Goal: Task Accomplishment & Management: Manage account settings

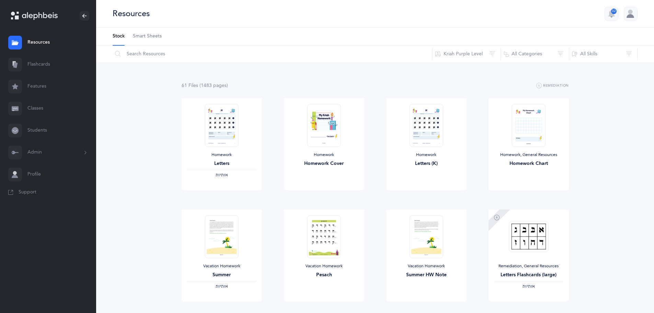
click at [46, 109] on link "Classes" at bounding box center [48, 108] width 96 height 22
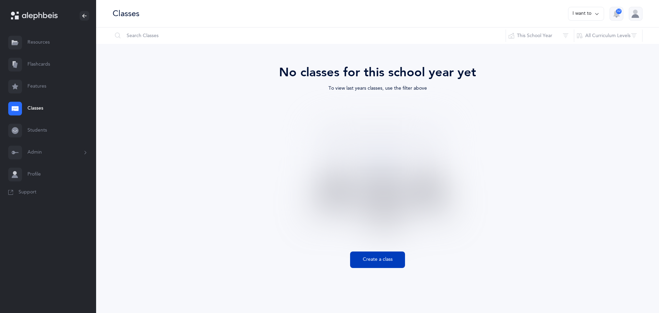
click at [386, 261] on button "Create a class" at bounding box center [377, 259] width 55 height 16
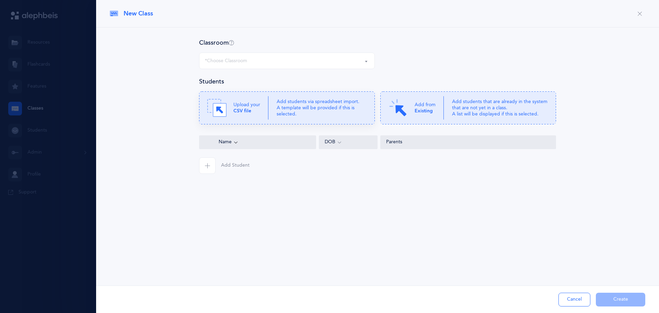
click at [272, 108] on icon at bounding box center [287, 107] width 176 height 33
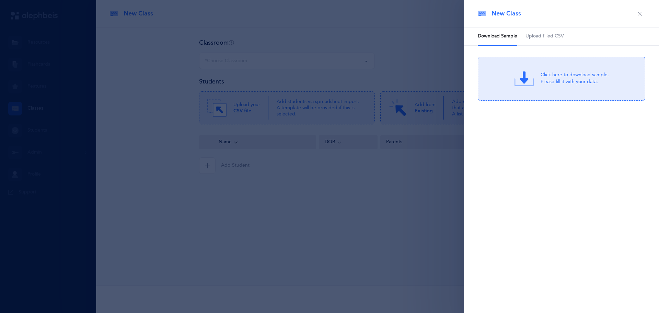
click at [551, 83] on div "Click here to download sample. Please fill it with your data." at bounding box center [575, 79] width 68 height 14
click at [554, 81] on div "or Click Here to choose a file" at bounding box center [575, 84] width 66 height 7
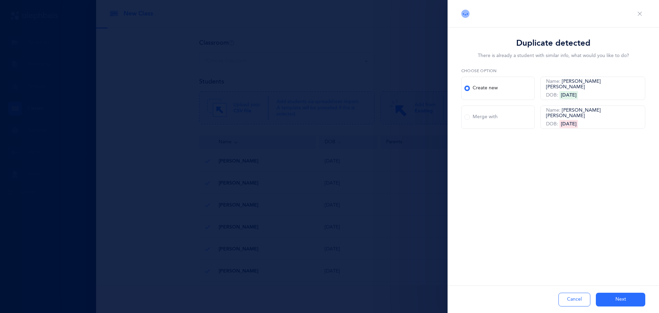
click at [612, 295] on button "Next" at bounding box center [620, 299] width 49 height 14
click at [614, 297] on button "Next" at bounding box center [620, 299] width 49 height 14
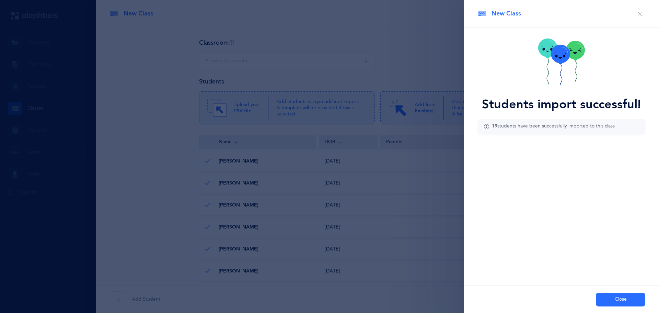
click at [614, 297] on button "Close" at bounding box center [620, 299] width 49 height 14
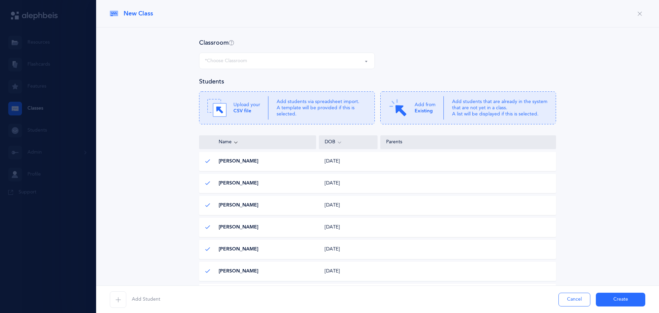
click at [272, 69] on button "*Choose Classroom" at bounding box center [287, 61] width 176 height 16
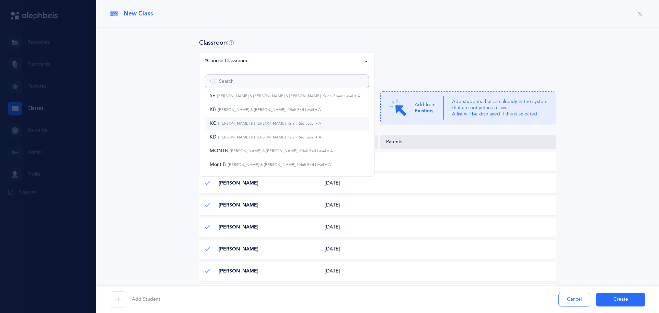
scroll to position [340, 0]
click at [257, 163] on small "[PERSON_NAME] & [PERSON_NAME], Kriah Red Level • A" at bounding box center [278, 163] width 105 height 4
select select "1192"
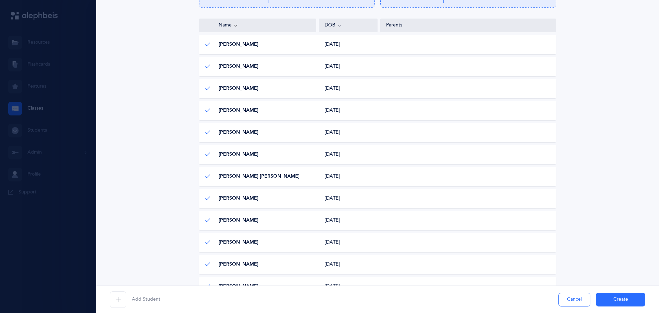
scroll to position [137, 0]
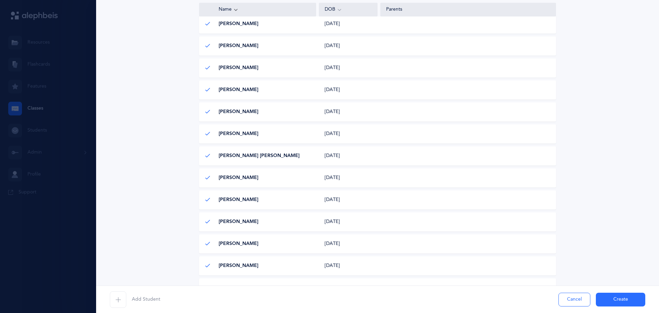
click at [614, 298] on button "Create" at bounding box center [620, 299] width 49 height 14
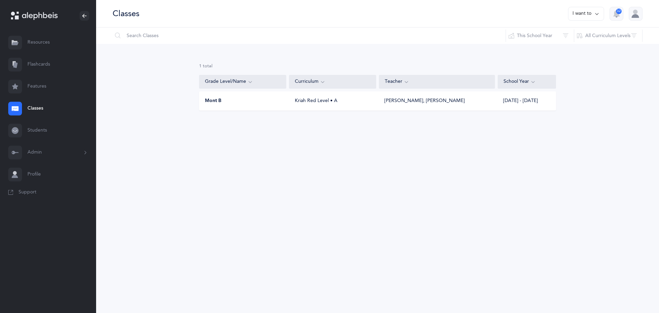
click at [586, 19] on button "I want to" at bounding box center [586, 14] width 36 height 14
click at [578, 49] on button "Add new" at bounding box center [579, 47] width 38 height 12
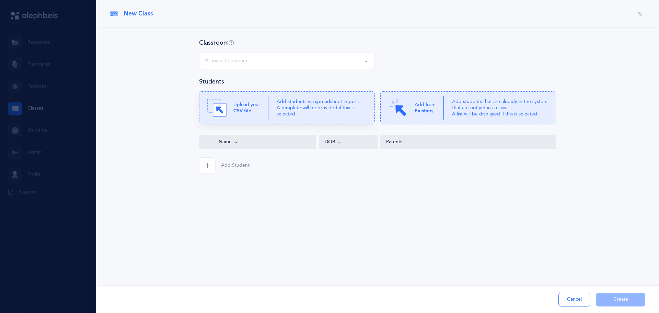
click at [359, 112] on p "Add students via spreadsheet import. A template will be provided if this is sel…" at bounding box center [322, 107] width 90 height 19
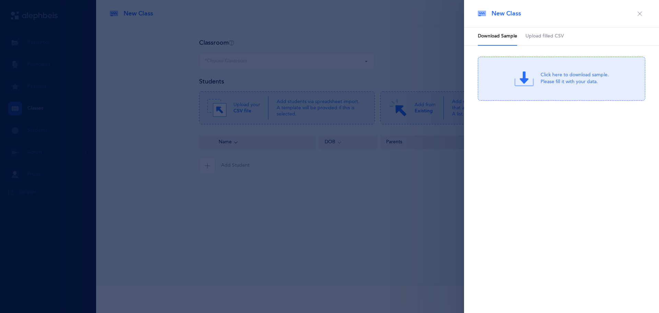
click at [547, 87] on div "Click here to download sample. Please fill it with your data." at bounding box center [561, 79] width 167 height 44
click at [577, 78] on div "Drag & drop to upload" at bounding box center [575, 74] width 66 height 9
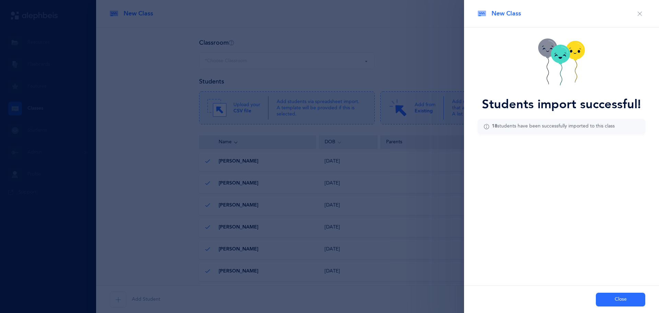
click at [615, 298] on button "Close" at bounding box center [620, 299] width 49 height 14
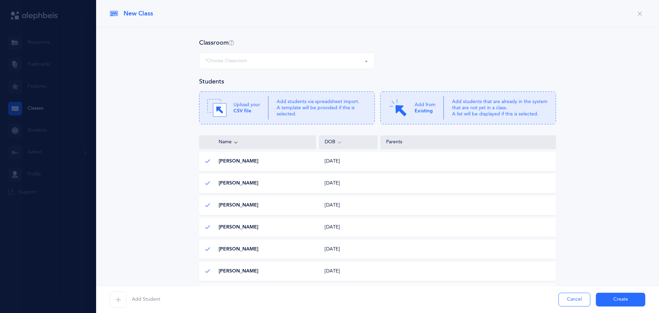
click at [259, 58] on div "*Choose Classroom" at bounding box center [287, 61] width 164 height 12
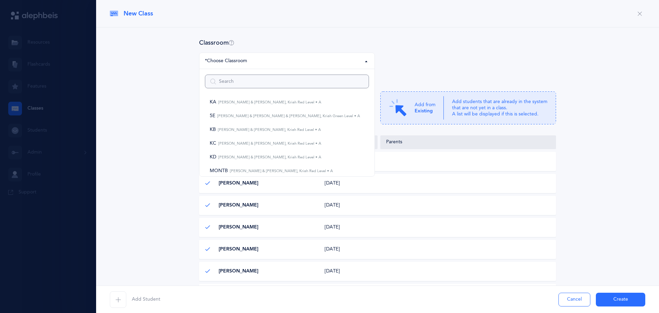
scroll to position [327, 0]
click at [240, 137] on small "[PERSON_NAME] & [PERSON_NAME], Kriah Red Level • A" at bounding box center [268, 136] width 105 height 4
select select "1019"
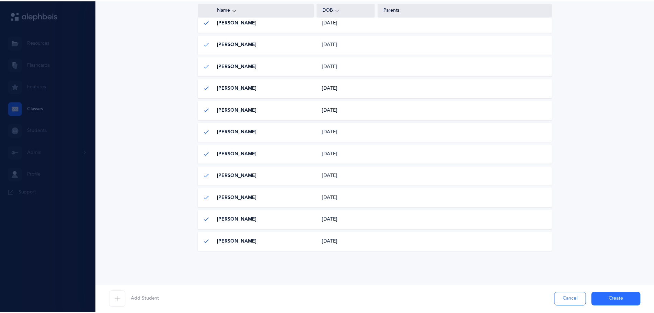
scroll to position [295, 0]
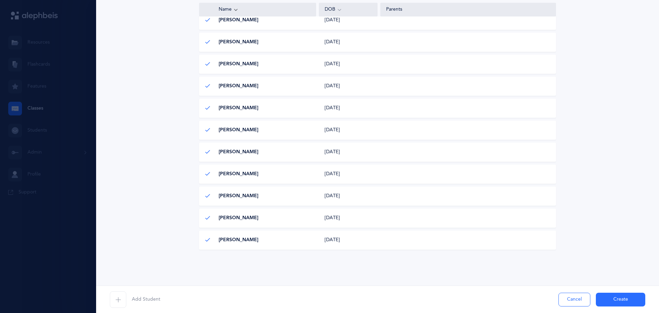
click at [615, 299] on button "Create" at bounding box center [620, 299] width 49 height 14
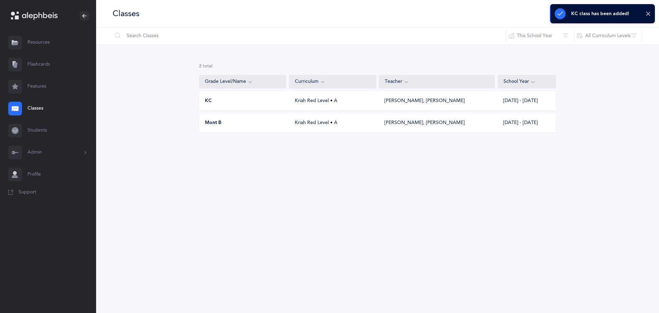
click at [454, 124] on div "[PERSON_NAME], [PERSON_NAME]" at bounding box center [437, 122] width 116 height 7
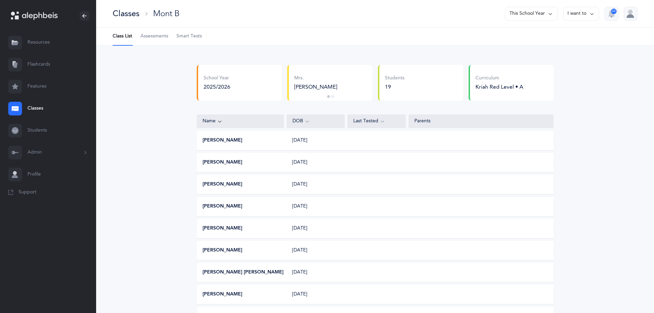
click at [34, 154] on button "Admin" at bounding box center [48, 152] width 96 height 22
click at [43, 199] on link "Classrooms" at bounding box center [61, 201] width 69 height 15
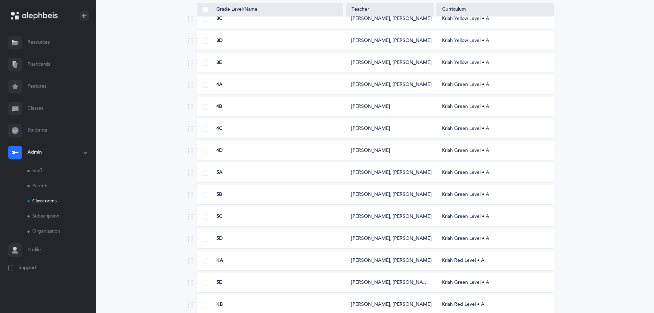
scroll to position [465, 0]
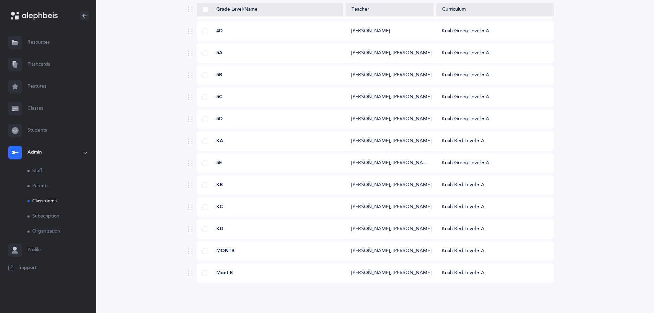
click at [243, 207] on div "KC" at bounding box center [270, 207] width 146 height 7
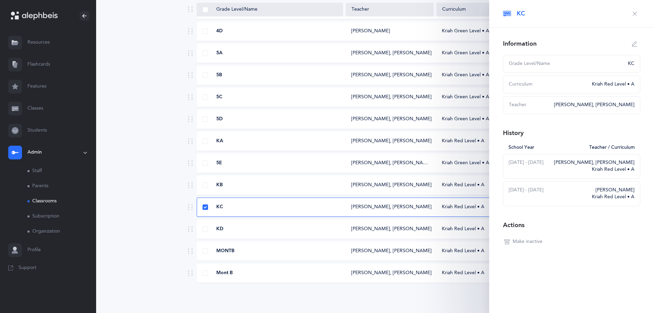
select select
click at [632, 44] on icon "button" at bounding box center [634, 43] width 5 height 5
type input "KC"
select select "2"
select select "1968"
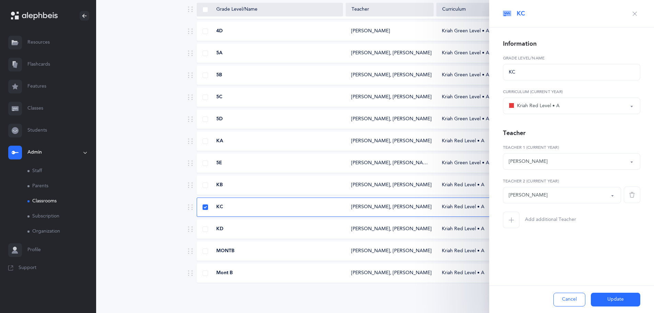
click at [532, 193] on div "[PERSON_NAME]" at bounding box center [528, 194] width 39 height 7
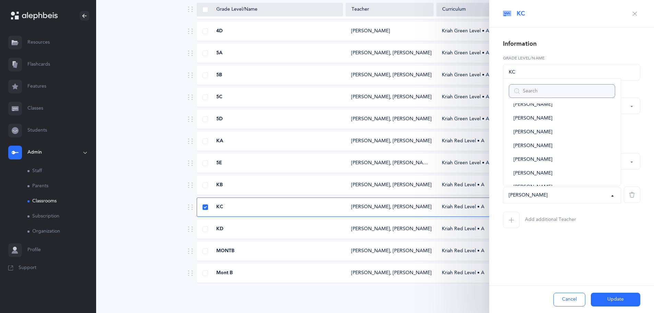
scroll to position [86, 0]
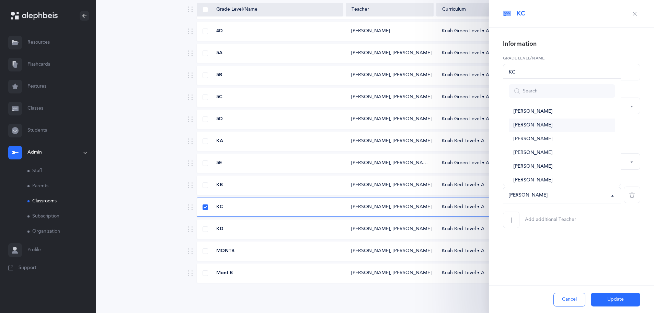
click at [532, 126] on span "[PERSON_NAME]" at bounding box center [532, 125] width 39 height 6
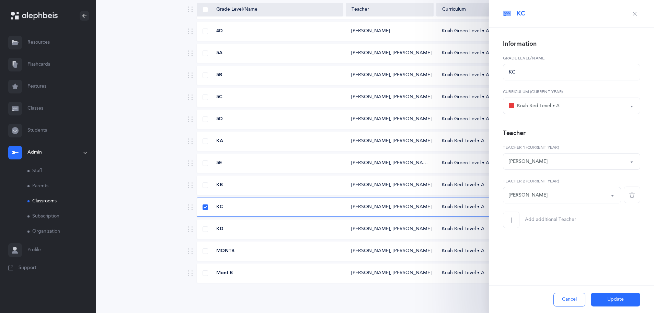
click at [522, 160] on div "[PERSON_NAME]" at bounding box center [528, 161] width 39 height 7
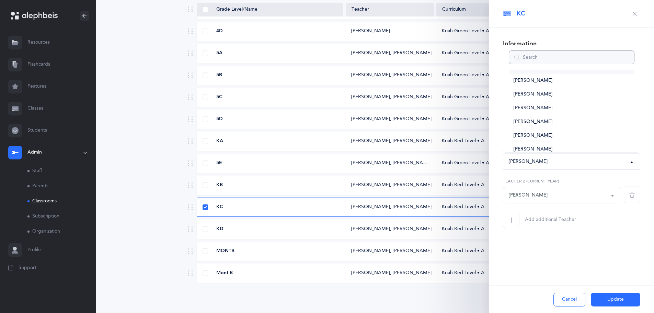
scroll to position [76, 0]
click at [524, 193] on div "[PERSON_NAME]" at bounding box center [528, 194] width 39 height 7
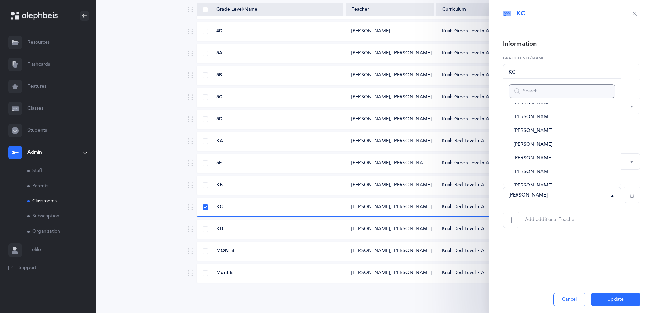
scroll to position [165, 0]
click at [522, 172] on span "[PERSON_NAME]" at bounding box center [532, 170] width 39 height 6
select select "2588"
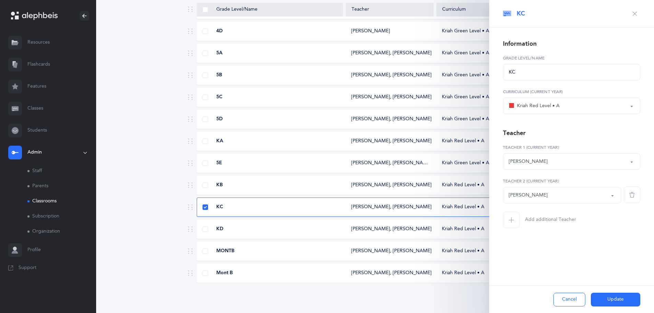
click at [524, 159] on div "[PERSON_NAME]" at bounding box center [528, 161] width 39 height 7
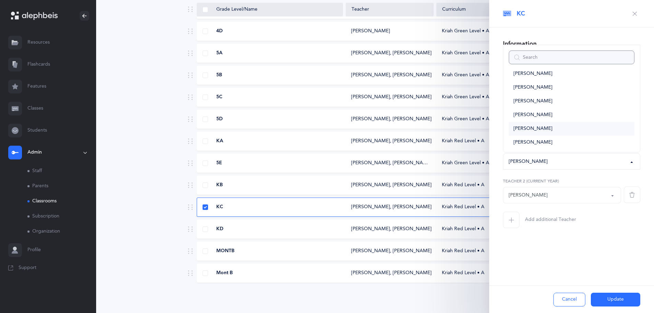
scroll to position [76, 0]
click at [534, 118] on span "[PERSON_NAME]" at bounding box center [532, 116] width 39 height 6
select select "2589"
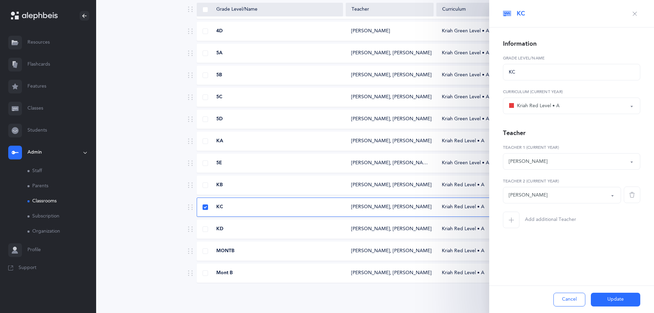
click at [612, 298] on button "Update" at bounding box center [615, 299] width 49 height 14
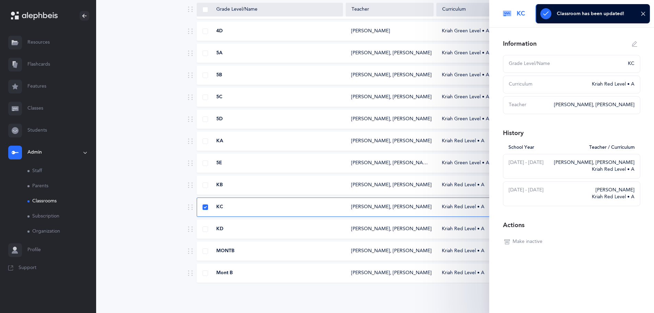
click at [231, 253] on span "MONTB" at bounding box center [225, 250] width 18 height 7
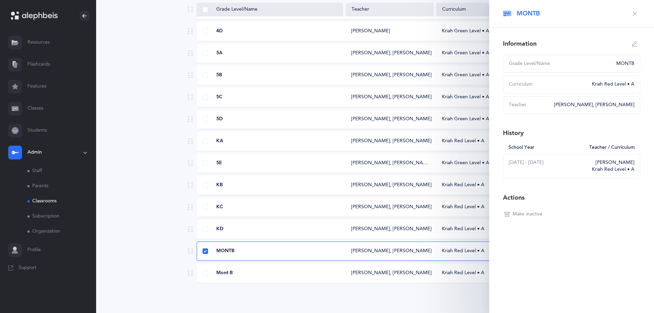
click at [234, 271] on div "Mont B" at bounding box center [270, 272] width 146 height 7
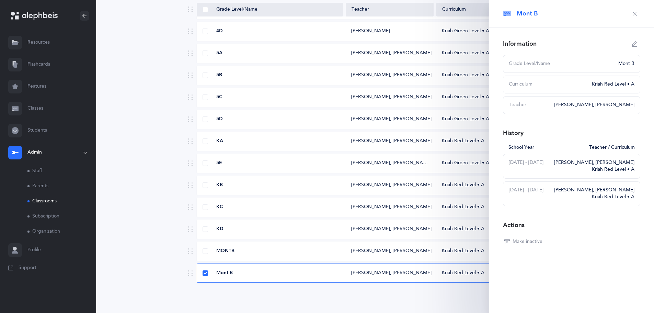
click at [576, 164] on div "[PERSON_NAME], [PERSON_NAME] Kriah Red Level • A" at bounding box center [592, 166] width 84 height 14
click at [634, 46] on icon "button" at bounding box center [634, 43] width 5 height 5
type input "Mont B"
select select "2"
select select "2402"
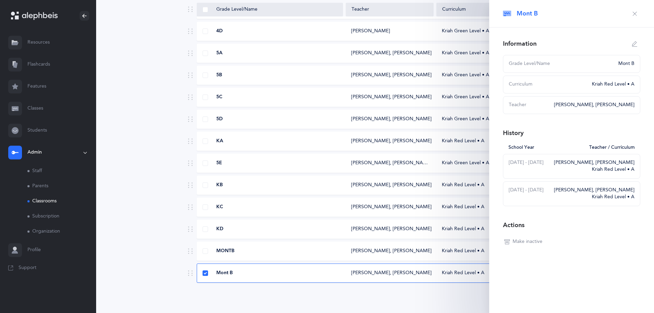
select select "2403"
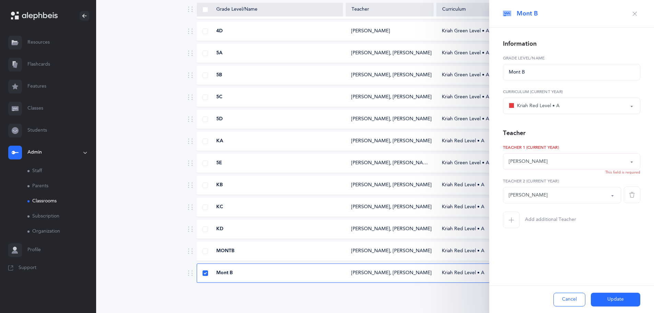
click at [544, 163] on div "[PERSON_NAME]" at bounding box center [572, 161] width 126 height 12
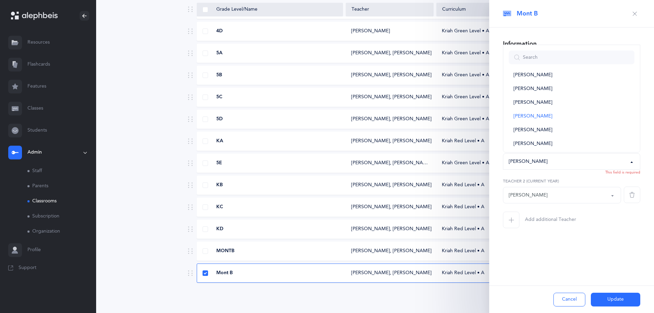
click at [533, 114] on span "[PERSON_NAME]" at bounding box center [532, 116] width 39 height 6
select select "2402"
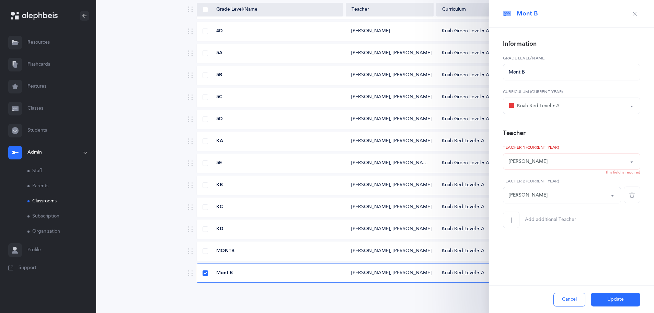
click at [508, 217] on span "button" at bounding box center [511, 219] width 16 height 16
click at [528, 229] on div "*Choose teacher" at bounding box center [527, 228] width 36 height 7
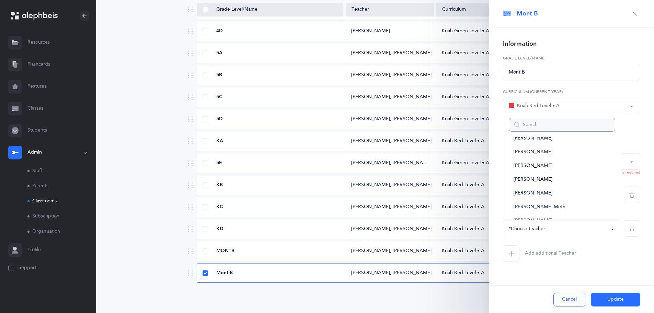
scroll to position [206, 0]
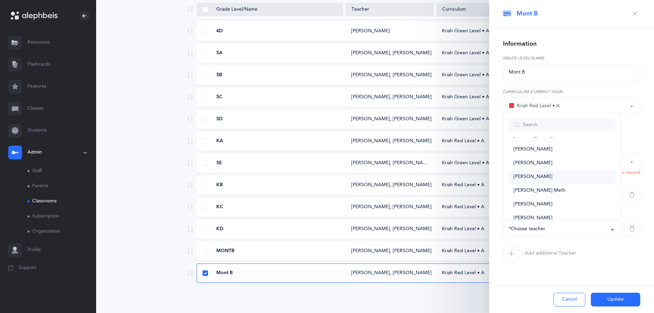
click at [541, 176] on span "[PERSON_NAME]" at bounding box center [532, 177] width 39 height 6
select select "2588"
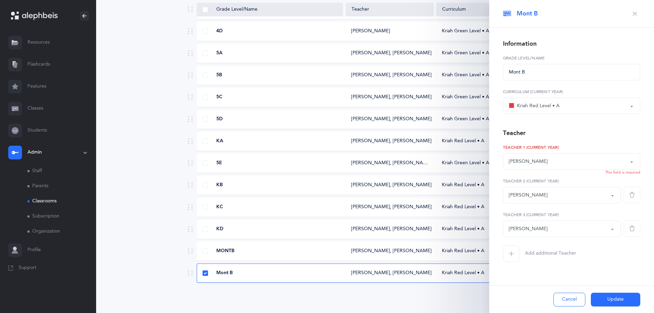
click at [615, 299] on button "Update" at bounding box center [615, 299] width 49 height 14
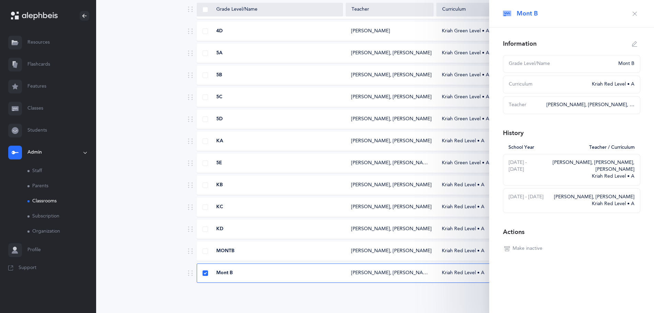
click at [643, 12] on icon at bounding box center [642, 14] width 5 height 6
click at [636, 15] on icon "button" at bounding box center [634, 13] width 5 height 5
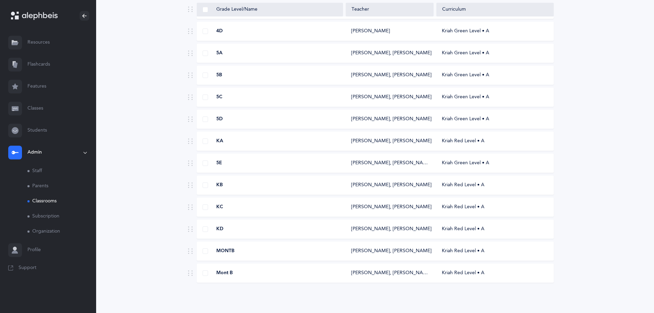
click at [256, 211] on div "KC [PERSON_NAME], [PERSON_NAME] Red Level • A" at bounding box center [375, 206] width 357 height 19
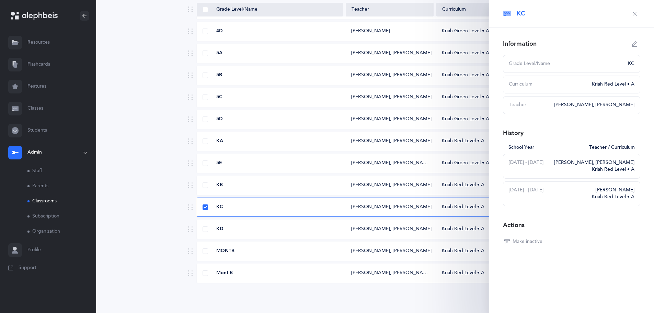
select select
click at [635, 43] on icon "button" at bounding box center [634, 43] width 5 height 5
type input "KC"
select select "2"
select select "2589"
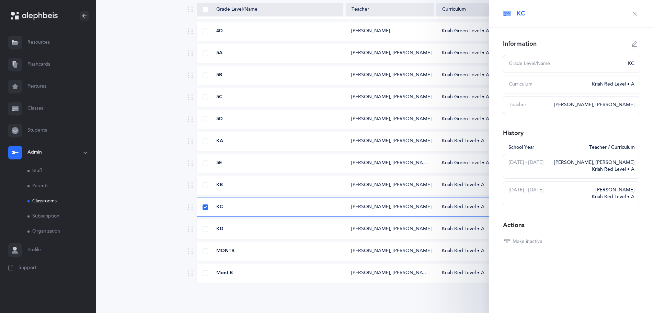
select select "2588"
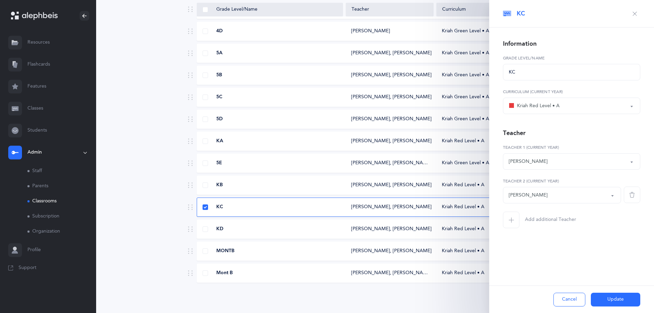
click at [521, 221] on button "Add additional Teacher" at bounding box center [539, 219] width 73 height 16
click at [544, 231] on div "*Choose teacher" at bounding box center [527, 228] width 36 height 7
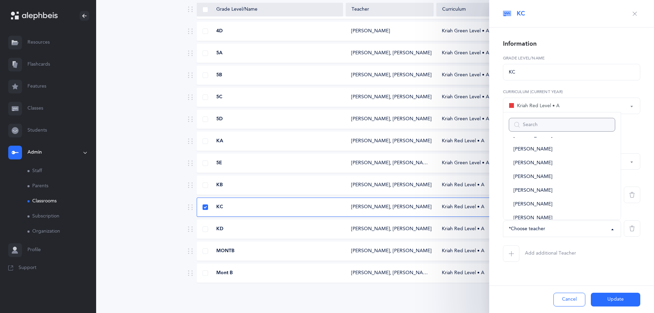
scroll to position [309, 0]
click at [544, 211] on link "[PERSON_NAME]" at bounding box center [562, 211] width 106 height 14
select select "2403"
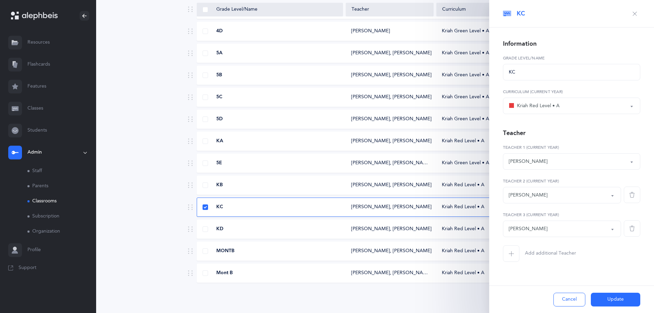
click at [617, 295] on button "Update" at bounding box center [615, 299] width 49 height 14
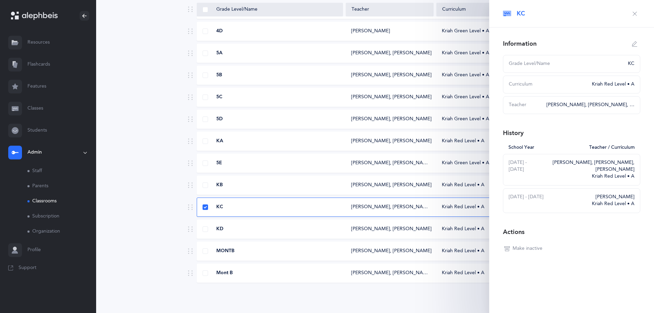
click at [633, 14] on icon "button" at bounding box center [634, 13] width 5 height 5
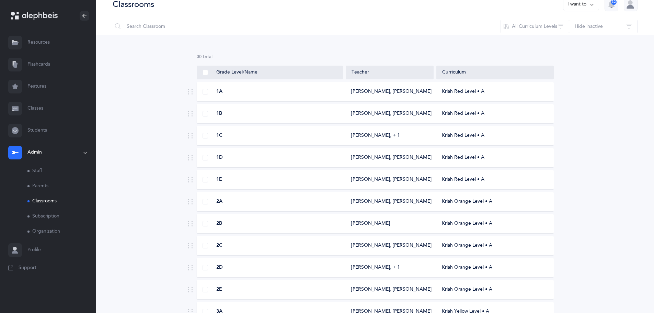
scroll to position [0, 0]
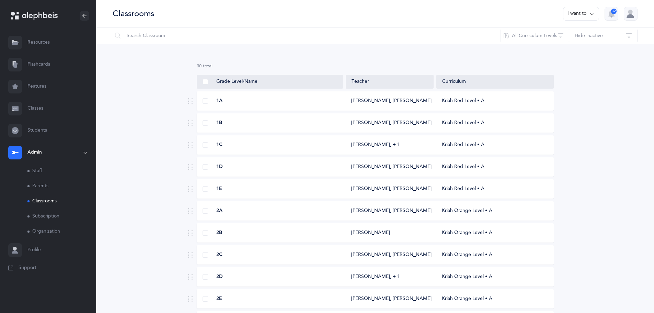
click at [48, 202] on link "Classrooms" at bounding box center [61, 201] width 69 height 15
click at [398, 144] on div "[PERSON_NAME]‪, + 1‬" at bounding box center [375, 144] width 49 height 7
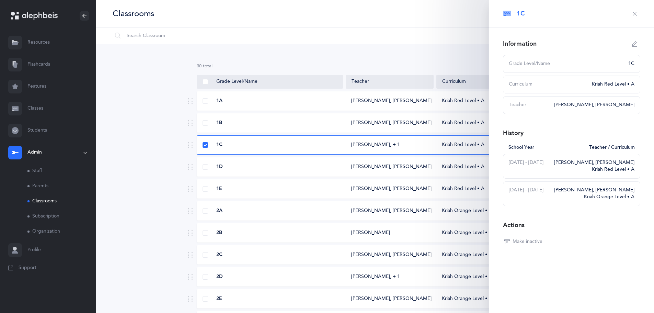
click at [455, 190] on div "Kriah Red Level • A" at bounding box center [494, 188] width 117 height 7
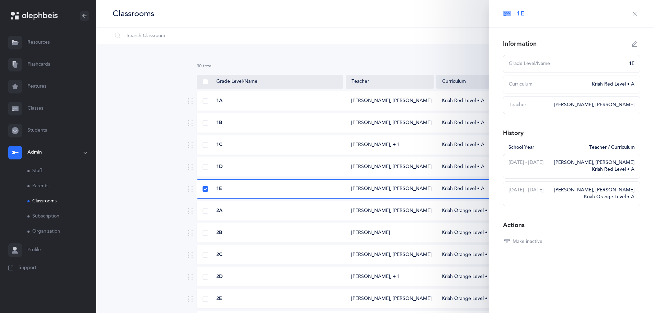
click at [634, 43] on icon "button" at bounding box center [634, 43] width 5 height 5
type input "1E"
select select "2"
select select "1993"
select select "2005"
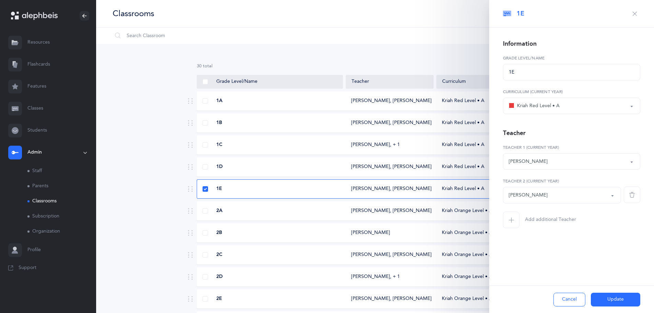
click at [543, 162] on div "[PERSON_NAME]" at bounding box center [572, 161] width 126 height 12
type input "i"
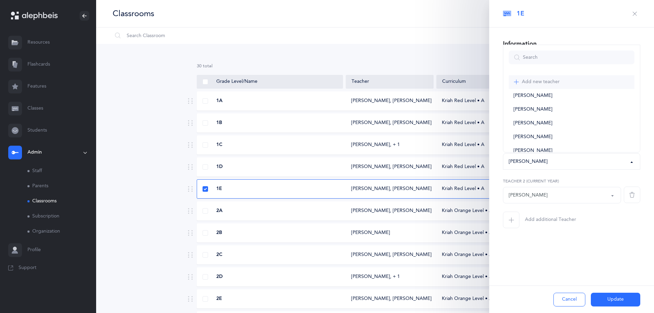
click at [544, 85] on span "Add new teacher" at bounding box center [541, 82] width 38 height 6
select select "1993"
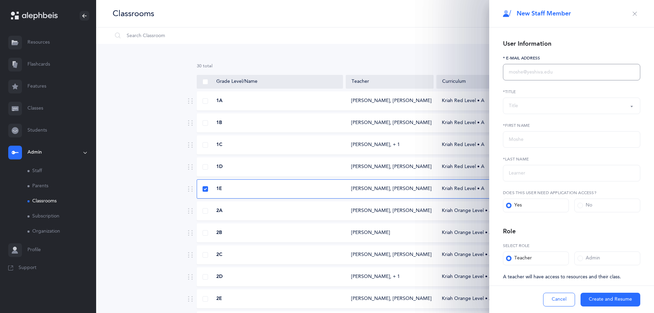
click at [526, 72] on input "text" at bounding box center [571, 72] width 137 height 16
paste input "[EMAIL_ADDRESS][DOMAIN_NAME]"
type input "[EMAIL_ADDRESS][DOMAIN_NAME]"
click at [519, 100] on div "Title" at bounding box center [572, 106] width 126 height 12
click at [521, 127] on span "[DEMOGRAPHIC_DATA]" at bounding box center [540, 126] width 54 height 6
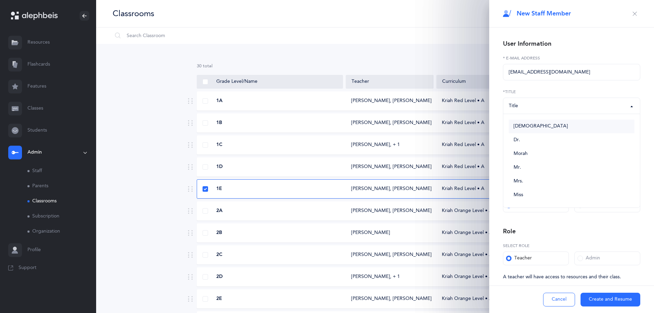
select select "1"
click at [516, 139] on input "text" at bounding box center [571, 139] width 137 height 16
type input "[PERSON_NAME]"
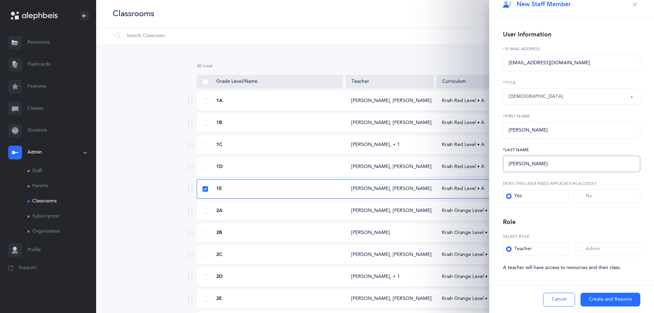
scroll to position [12, 0]
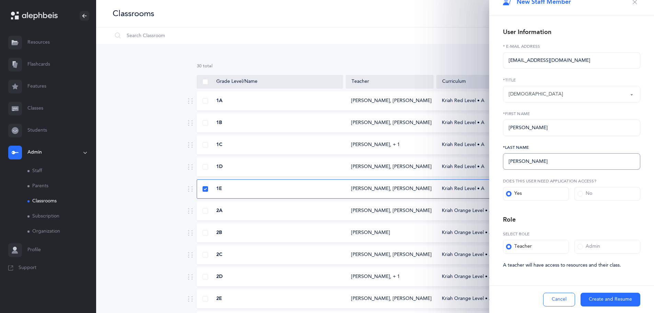
type input "[PERSON_NAME]"
click at [609, 301] on button "Create and Resume" at bounding box center [610, 299] width 60 height 14
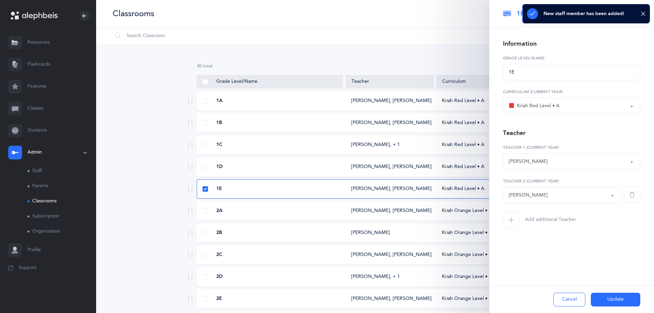
select select "2659"
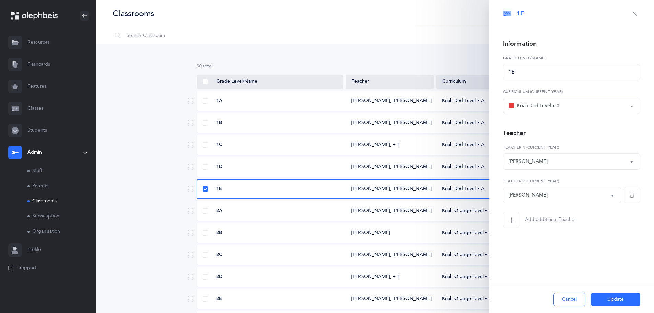
click at [519, 192] on div "[PERSON_NAME]" at bounding box center [528, 194] width 39 height 7
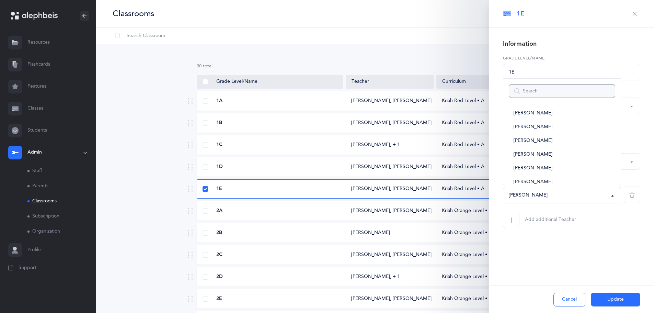
scroll to position [0, 0]
click at [536, 115] on span "Add new teacher" at bounding box center [541, 116] width 38 height 6
select select "-1"
select select
select select "2005"
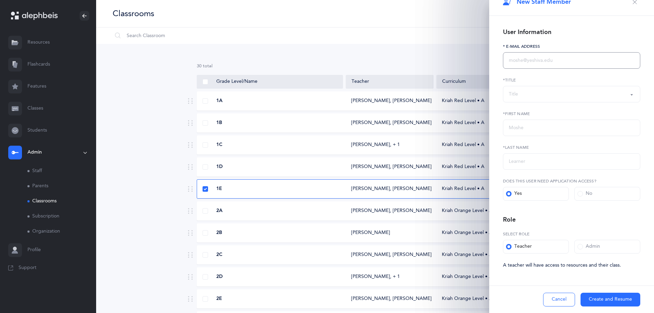
click at [535, 64] on input "text" at bounding box center [571, 60] width 137 height 16
paste input "[EMAIL_ADDRESS][DOMAIN_NAME]"
type input "[EMAIL_ADDRESS][DOMAIN_NAME]"
click at [529, 94] on div "Title" at bounding box center [572, 94] width 126 height 12
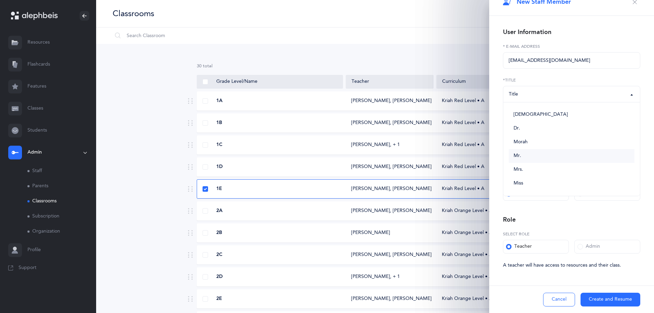
click at [526, 155] on link "Mr." at bounding box center [572, 156] width 126 height 14
select select "3"
click at [534, 125] on input "text" at bounding box center [571, 127] width 137 height 16
type input "[PERSON_NAME]"
click at [526, 165] on input "text" at bounding box center [571, 161] width 137 height 16
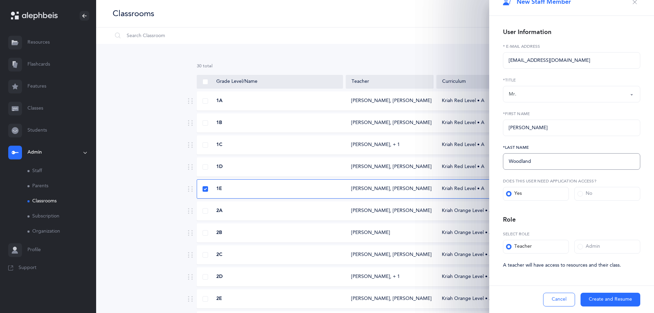
type input "Woodland"
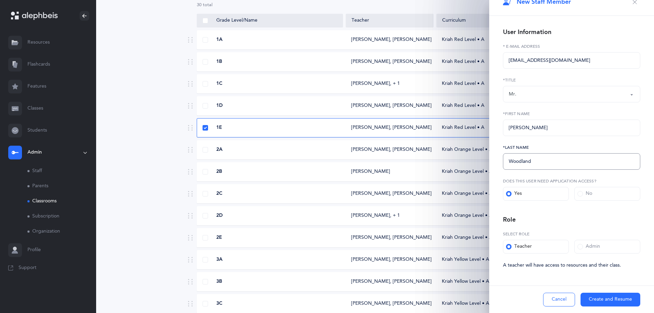
scroll to position [69, 0]
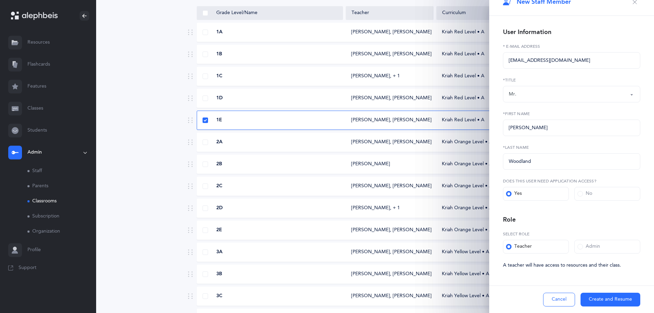
click at [604, 299] on button "Create and Resume" at bounding box center [610, 299] width 60 height 14
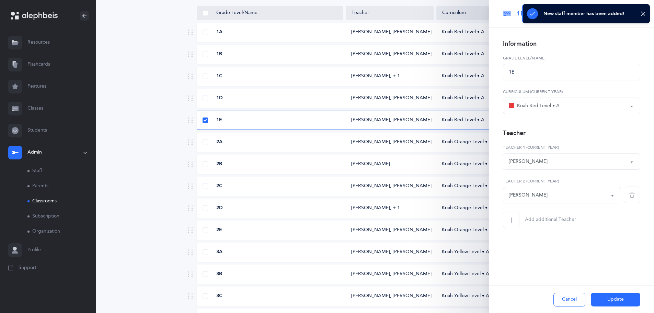
select select "2660"
click at [605, 300] on button "Update" at bounding box center [615, 299] width 49 height 14
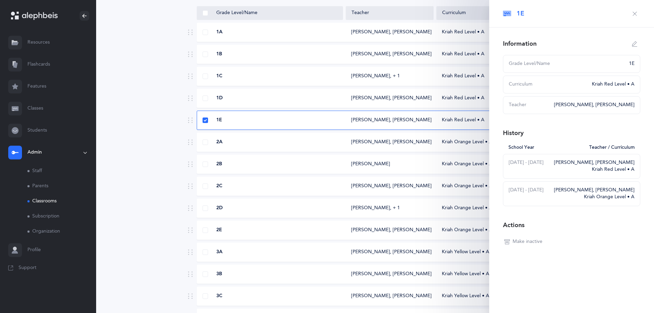
click at [392, 165] on div "[PERSON_NAME]" at bounding box center [390, 164] width 88 height 7
click at [634, 13] on icon "button" at bounding box center [634, 13] width 5 height 5
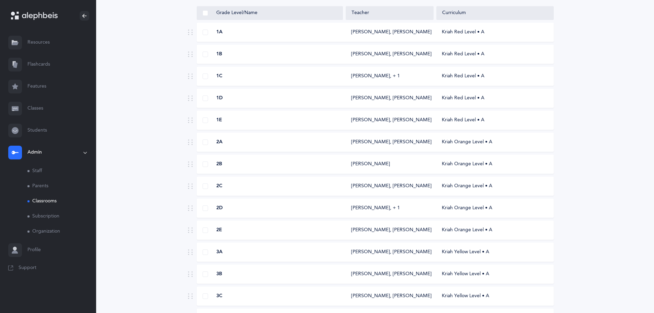
drag, startPoint x: 339, startPoint y: 164, endPoint x: 350, endPoint y: 163, distance: 11.0
click at [341, 164] on div "2B" at bounding box center [270, 164] width 146 height 7
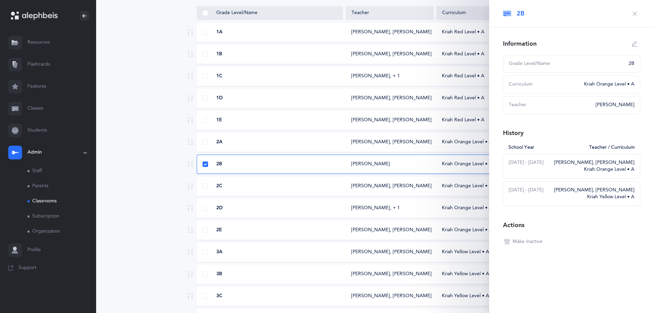
select select
click at [635, 42] on icon "button" at bounding box center [634, 43] width 5 height 5
type input "2B"
select select "3"
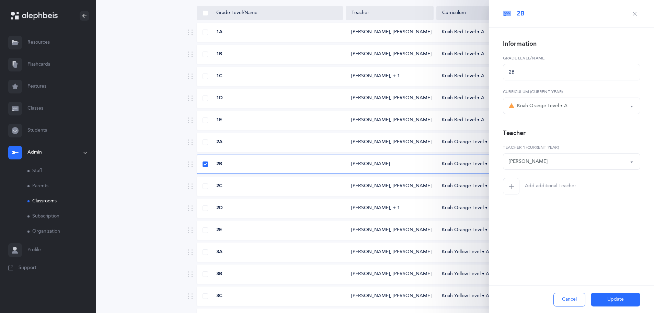
click at [542, 104] on div "Kriah Orange Level • A" at bounding box center [538, 106] width 59 height 8
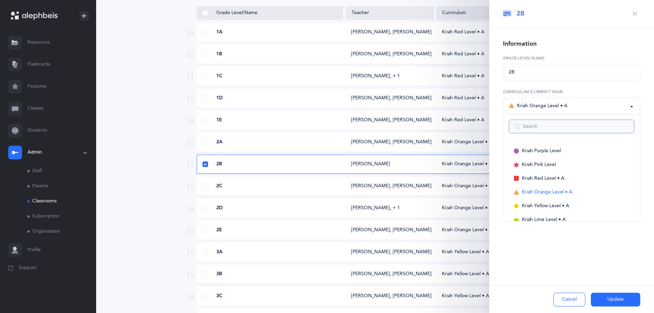
scroll to position [7, 0]
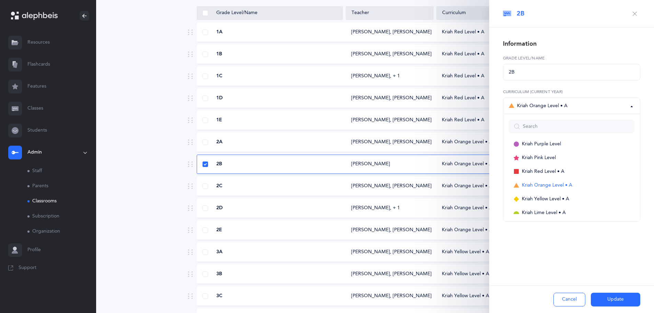
click at [542, 104] on div "Kriah Orange Level • A" at bounding box center [538, 106] width 59 height 8
click at [515, 188] on span "button" at bounding box center [511, 186] width 16 height 16
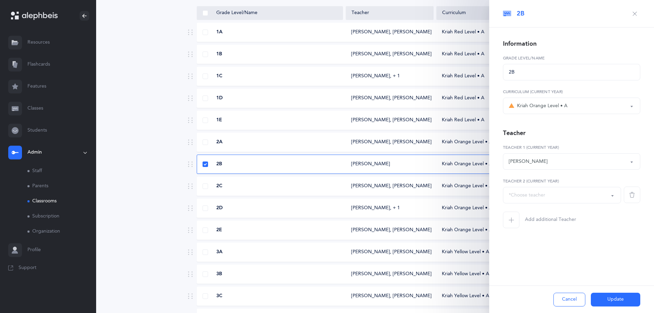
click at [529, 154] on button "[PERSON_NAME]" at bounding box center [571, 161] width 137 height 16
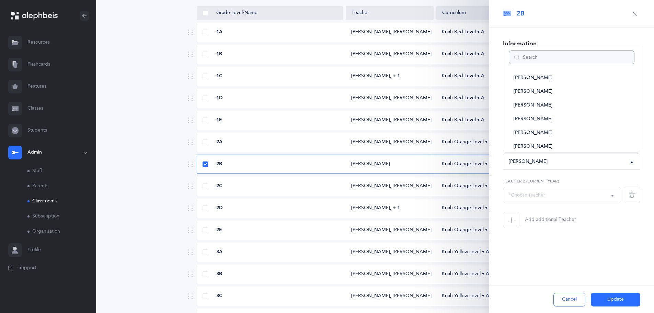
scroll to position [295, 0]
click at [549, 89] on span "[PERSON_NAME]" at bounding box center [532, 89] width 39 height 6
select select "2006"
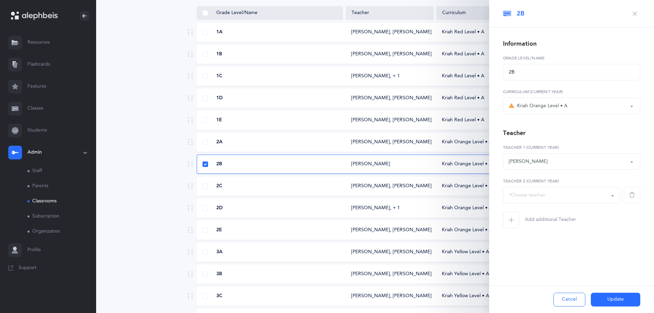
click at [527, 189] on div "*Choose teacher" at bounding box center [562, 195] width 106 height 12
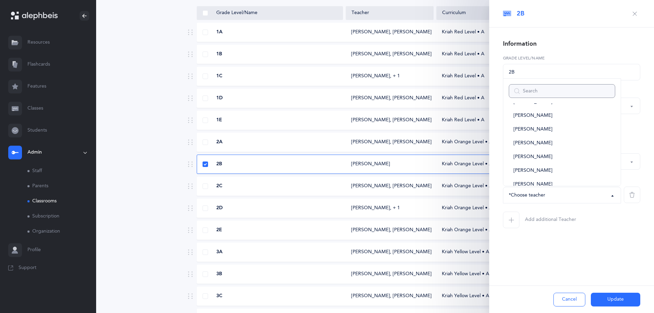
scroll to position [378, 0]
click at [542, 163] on link "[PERSON_NAME]" at bounding box center [562, 164] width 106 height 14
select select "2244"
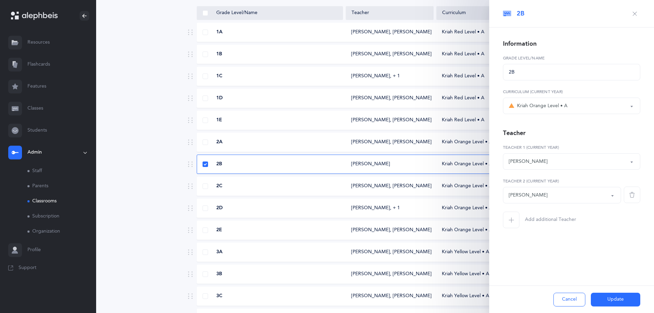
click at [510, 221] on icon "button" at bounding box center [510, 219] width 5 height 5
click at [600, 301] on button "Update" at bounding box center [615, 299] width 49 height 14
click at [628, 232] on span "button" at bounding box center [632, 228] width 16 height 16
click at [607, 301] on button "Update" at bounding box center [615, 299] width 49 height 14
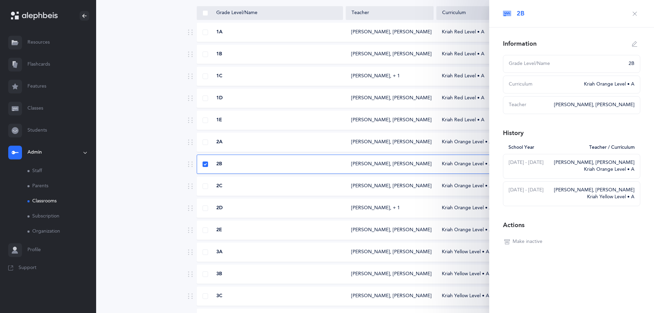
click at [262, 210] on div "2D" at bounding box center [270, 208] width 146 height 7
click at [634, 43] on icon "button" at bounding box center [634, 43] width 5 height 5
type input "2D"
select select "3"
select select "1935"
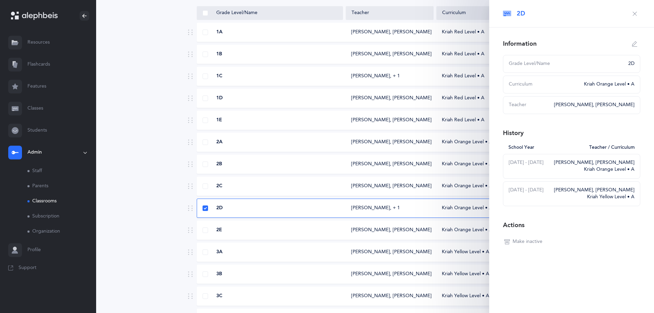
select select "2243"
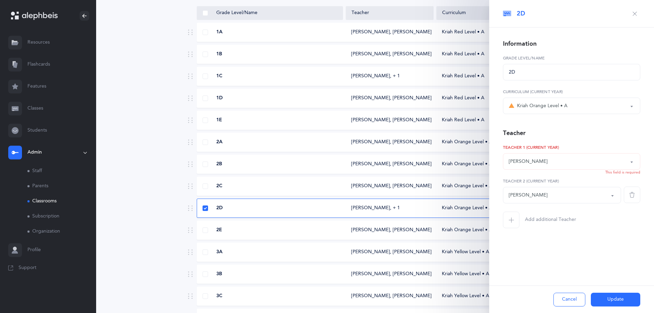
click at [524, 164] on div "[PERSON_NAME]" at bounding box center [528, 161] width 39 height 7
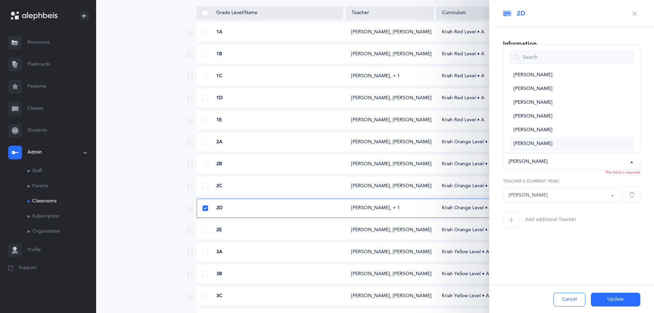
click at [532, 141] on span "[PERSON_NAME]" at bounding box center [532, 144] width 39 height 6
select select "2244"
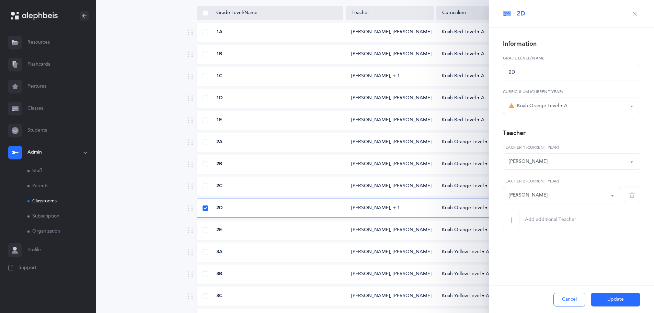
click at [578, 197] on div "[PERSON_NAME]" at bounding box center [562, 195] width 106 height 12
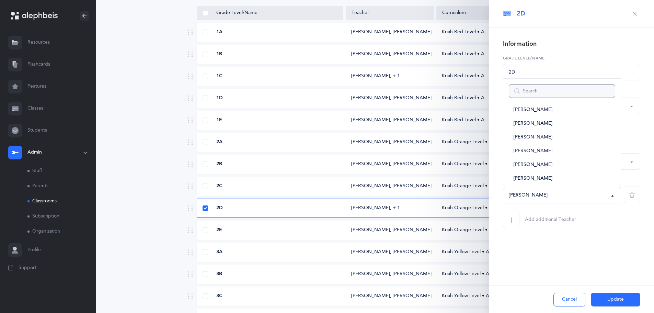
scroll to position [0, 0]
click at [531, 115] on span "Add new teacher" at bounding box center [541, 116] width 38 height 6
select select "-1"
select select
select select "2243"
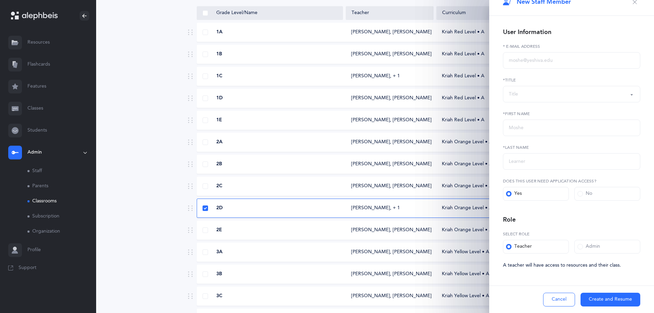
click at [568, 299] on button "Cancel" at bounding box center [559, 299] width 32 height 14
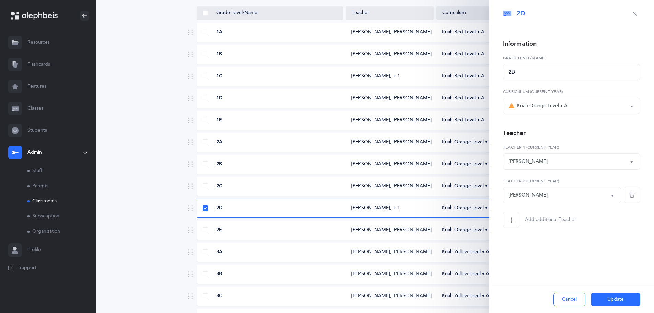
click at [520, 195] on div "[PERSON_NAME]" at bounding box center [528, 194] width 39 height 7
type input "[PERSON_NAME]"
click at [528, 175] on span "[PERSON_NAME]" at bounding box center [532, 174] width 39 height 6
select select "2007"
click at [603, 300] on button "Update" at bounding box center [615, 299] width 49 height 14
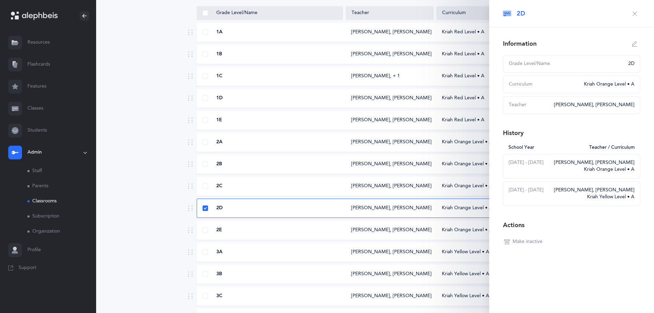
click at [374, 208] on div "[PERSON_NAME], [PERSON_NAME]" at bounding box center [389, 208] width 77 height 7
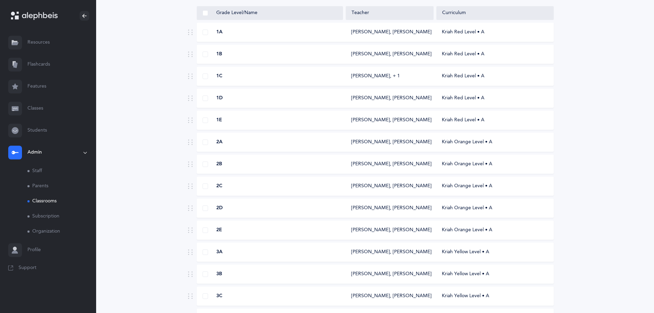
click at [370, 227] on div "[PERSON_NAME], [PERSON_NAME]" at bounding box center [389, 230] width 77 height 7
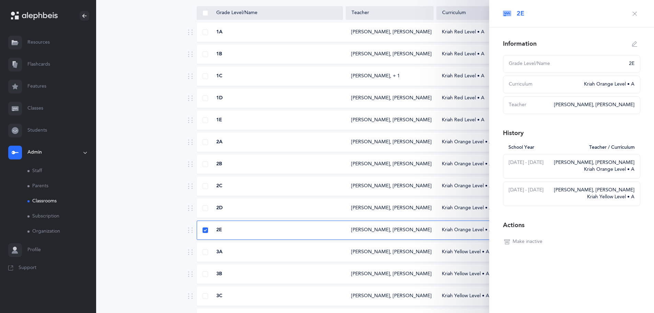
click at [636, 12] on icon "button" at bounding box center [634, 13] width 5 height 5
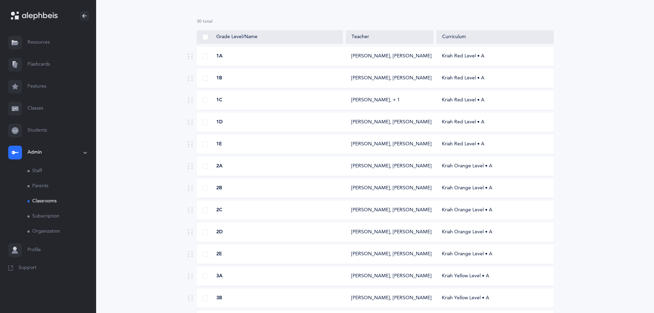
scroll to position [103, 0]
